Goal: Information Seeking & Learning: Understand process/instructions

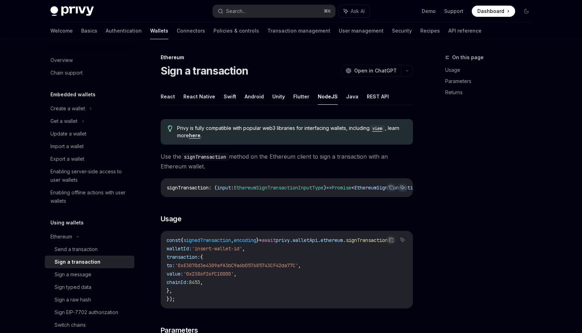
scroll to position [108, 0]
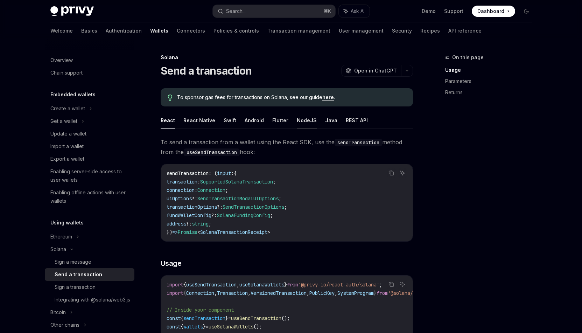
click at [306, 117] on button "NodeJS" at bounding box center [307, 120] width 20 height 16
type textarea "*"
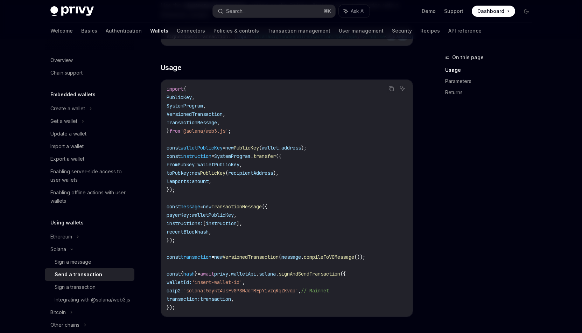
scroll to position [137, 0]
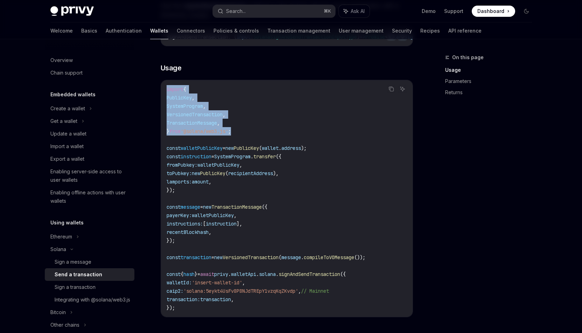
drag, startPoint x: 245, startPoint y: 135, endPoint x: 160, endPoint y: 92, distance: 95.1
click at [160, 92] on div "Solana Send a transaction OpenAI Open in ChatGPT OpenAI Open in ChatGPT To spon…" at bounding box center [221, 294] width 387 height 755
copy code "import { PublicKey , SystemProgram , VersionedTransaction , TransactionMessage …"
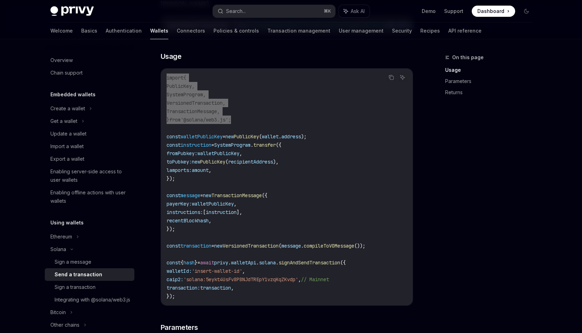
scroll to position [151, 0]
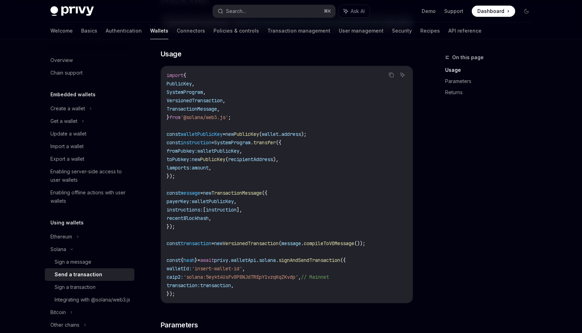
click at [181, 182] on code "import { PublicKey , SystemProgram , VersionedTransaction , TransactionMessage …" at bounding box center [287, 184] width 241 height 227
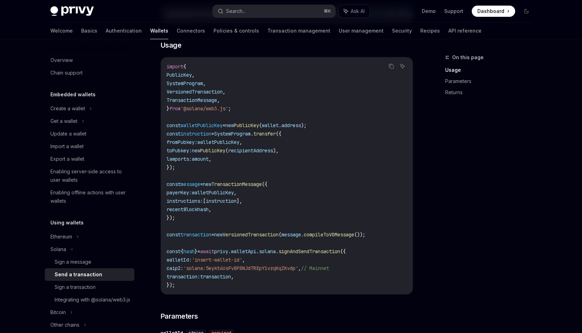
scroll to position [161, 0]
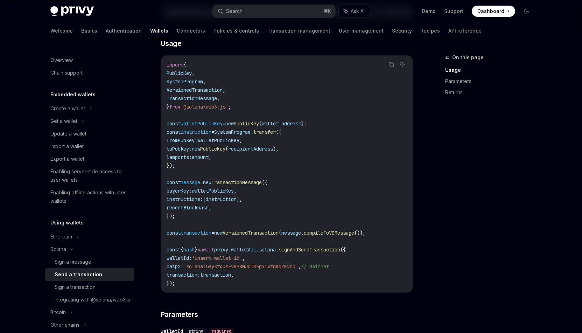
click at [186, 169] on code "import { PublicKey , SystemProgram , VersionedTransaction , TransactionMessage …" at bounding box center [287, 174] width 241 height 227
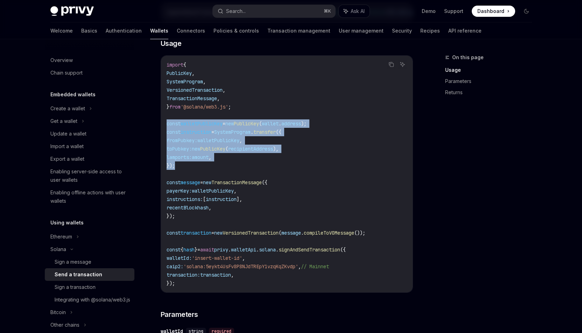
drag, startPoint x: 181, startPoint y: 167, endPoint x: 164, endPoint y: 125, distance: 45.3
click at [164, 125] on div "import { PublicKey , SystemProgram , VersionedTransaction , TransactionMessage …" at bounding box center [287, 174] width 252 height 237
copy code "const walletPublicKey = new PublicKey ( wallet . address ); const instruction =…"
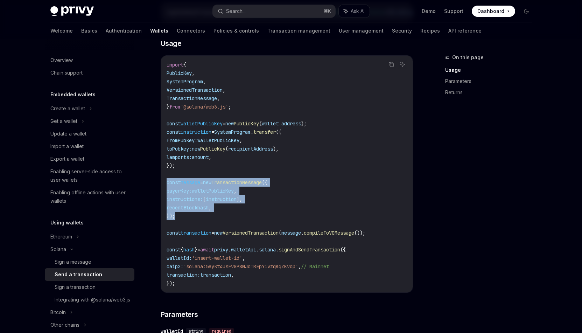
drag, startPoint x: 179, startPoint y: 216, endPoint x: 166, endPoint y: 188, distance: 30.5
click at [166, 188] on div "import { PublicKey , SystemProgram , VersionedTransaction , TransactionMessage …" at bounding box center [287, 174] width 252 height 237
copy code "const message = new TransactionMessage ({ payerKey: walletPublicKey , instructi…"
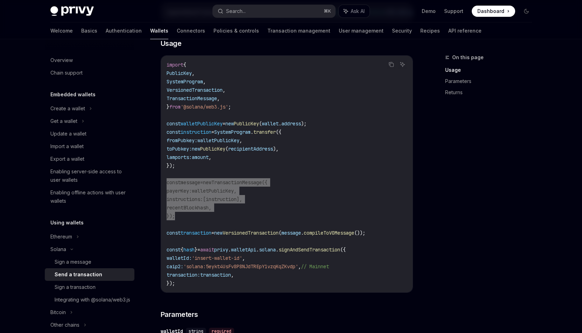
scroll to position [194, 0]
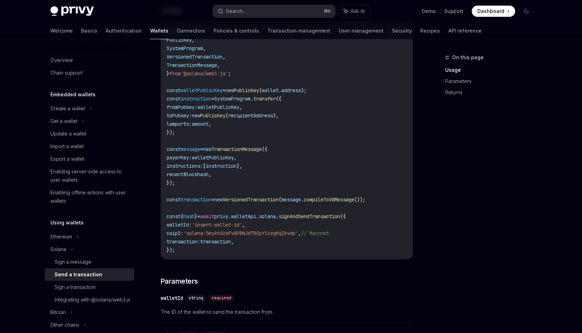
click at [389, 203] on code "import { PublicKey , SystemProgram , VersionedTransaction , TransactionMessage …" at bounding box center [287, 140] width 241 height 227
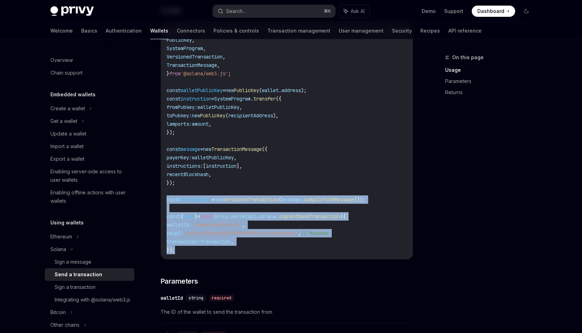
drag, startPoint x: 180, startPoint y: 253, endPoint x: 160, endPoint y: 203, distance: 54.0
click at [160, 203] on div "Solana Send a transaction OpenAI Open in ChatGPT OpenAI Open in ChatGPT To spon…" at bounding box center [221, 236] width 387 height 755
copy code "const transaction = new VersionedTransaction ( message . compileToV0Message ())…"
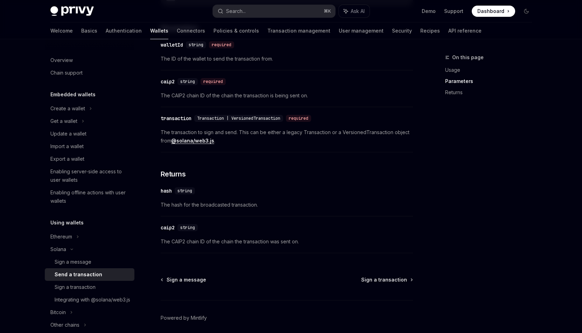
scroll to position [420, 0]
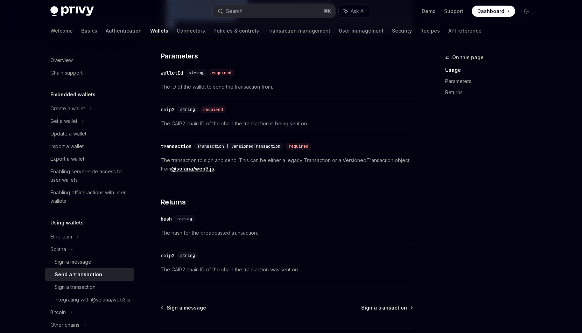
click at [261, 150] on div "Transaction | VersionedTransaction" at bounding box center [238, 146] width 89 height 7
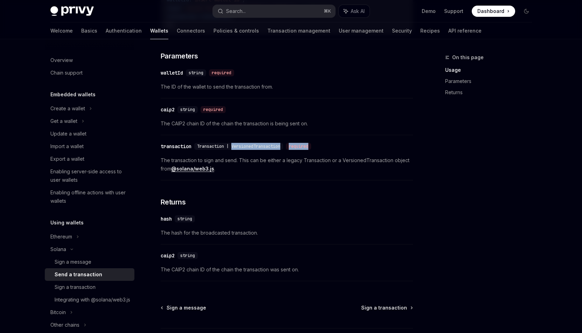
click at [261, 150] on div "Transaction | VersionedTransaction" at bounding box center [238, 146] width 89 height 7
click at [268, 149] on span "Transaction | VersionedTransaction" at bounding box center [238, 147] width 83 height 6
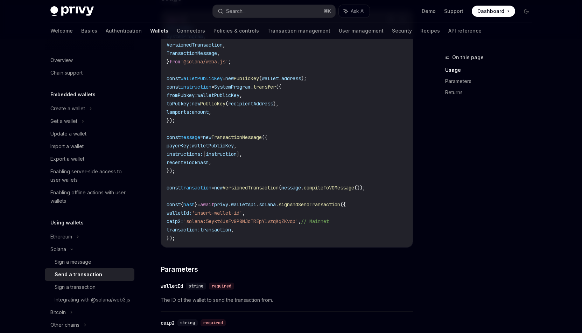
scroll to position [205, 0]
click at [201, 167] on span "recentBlockhash" at bounding box center [188, 163] width 42 height 6
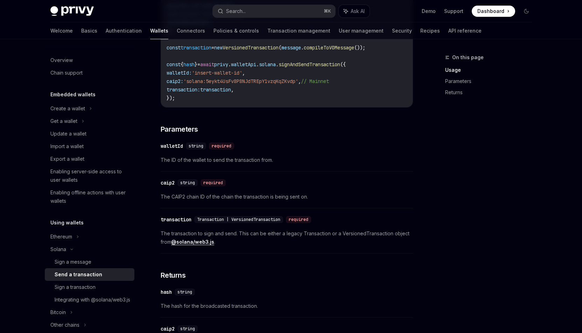
scroll to position [347, 0]
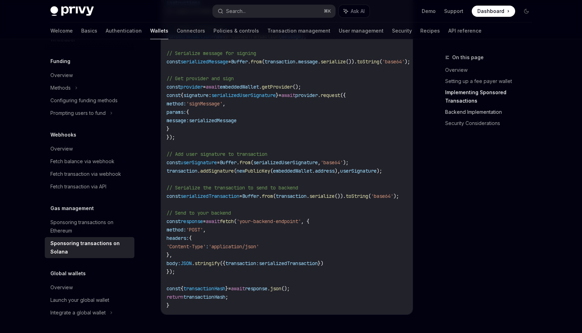
scroll to position [836, 0]
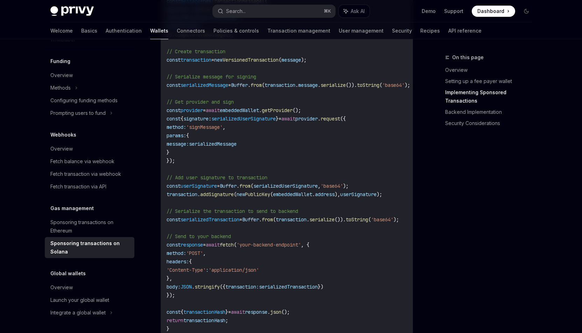
drag, startPoint x: 216, startPoint y: 145, endPoint x: 296, endPoint y: 145, distance: 80.2
click at [296, 145] on code "import { useSolanaWallets } from '@privy-io/react-auth/solana' ; import { Trans…" at bounding box center [297, 68] width 261 height 529
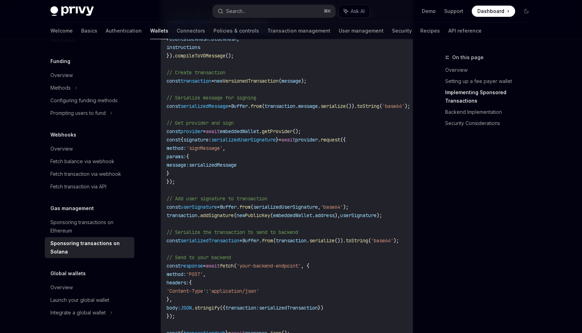
scroll to position [811, 0]
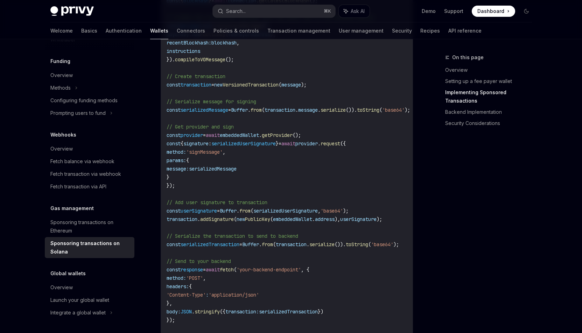
click at [236, 165] on code "import { useSolanaWallets } from '@privy-io/react-auth/solana' ; import { Trans…" at bounding box center [297, 92] width 261 height 529
click at [331, 140] on code "import { useSolanaWallets } from '@privy-io/react-auth/solana' ; import { Trans…" at bounding box center [297, 92] width 261 height 529
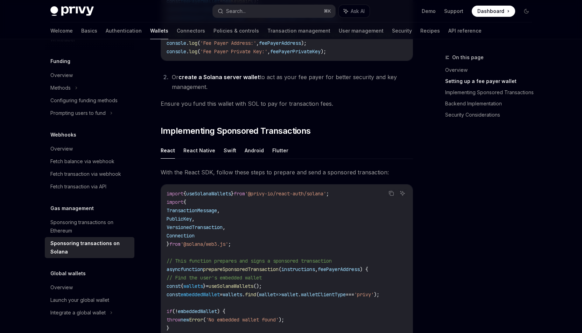
scroll to position [450, 0]
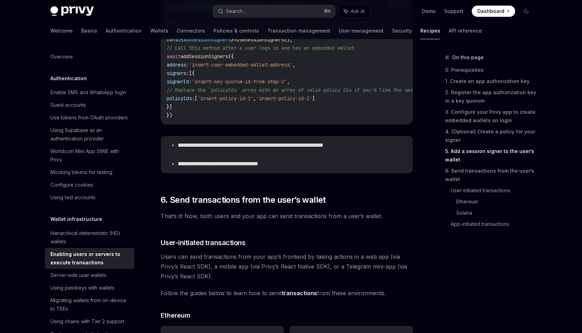
scroll to position [1257, 0]
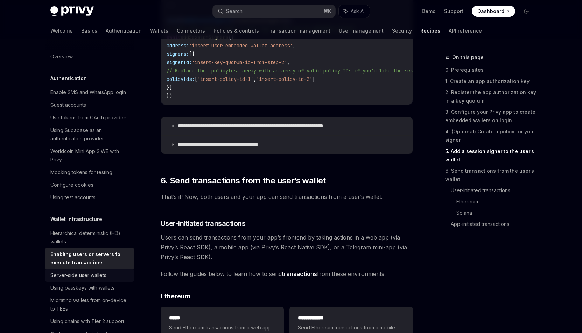
click at [81, 277] on div "Server-side user wallets" at bounding box center [78, 275] width 56 height 8
type textarea "*"
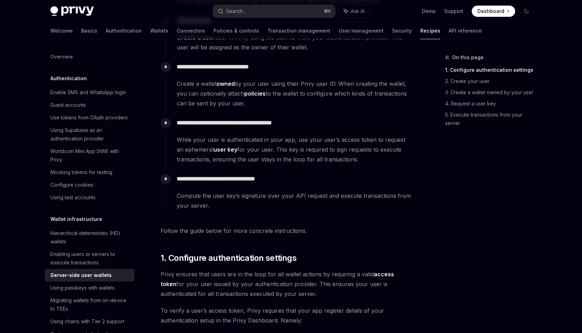
scroll to position [214, 0]
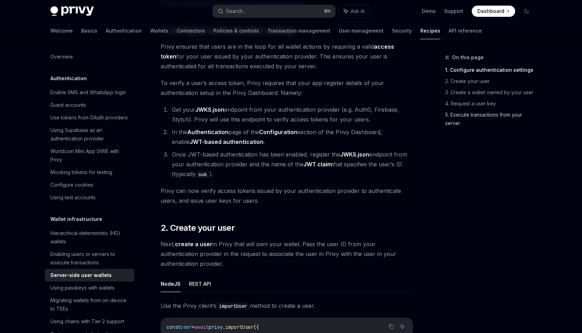
click at [475, 114] on link "5. Execute transactions from your server" at bounding box center [491, 119] width 92 height 20
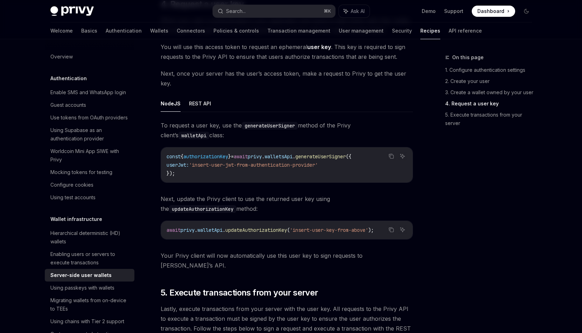
scroll to position [1088, 0]
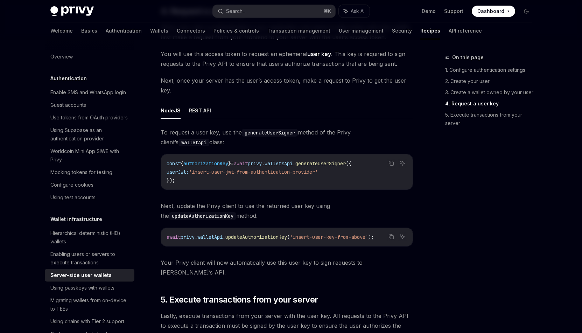
click at [187, 179] on code "const { authorizationKey } = await privy . walletsApi . generateUserSigner ({ u…" at bounding box center [287, 171] width 241 height 25
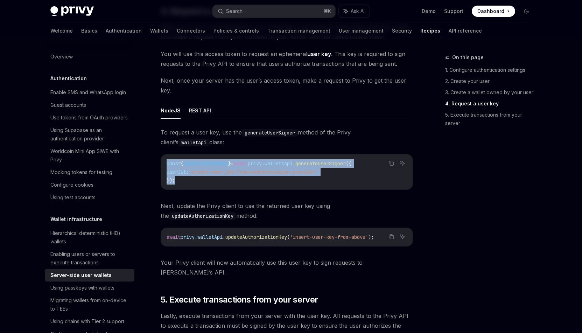
drag, startPoint x: 177, startPoint y: 181, endPoint x: 165, endPoint y: 165, distance: 20.2
click at [165, 165] on div "const { authorizationKey } = await privy . walletsApi . generateUserSigner ({ u…" at bounding box center [287, 171] width 252 height 35
copy code "const { authorizationKey } = await privy . walletsApi . generateUserSigner ({ u…"
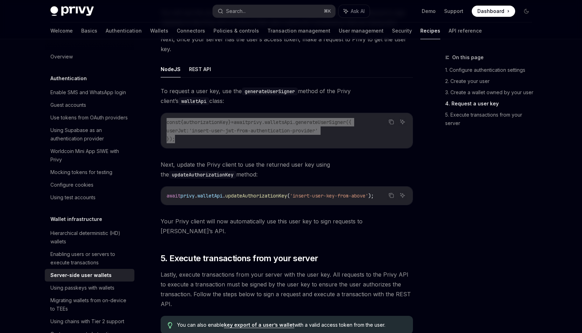
scroll to position [1131, 0]
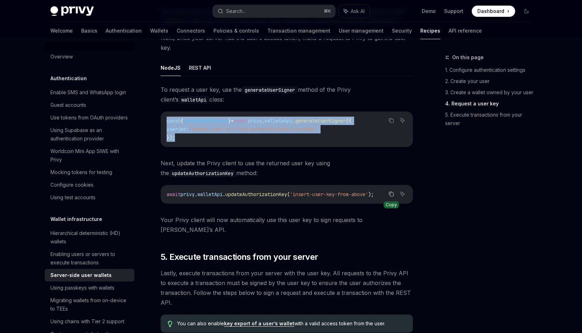
click at [392, 194] on icon "Copy the contents from the code block" at bounding box center [392, 194] width 6 height 6
